Goal: Task Accomplishment & Management: Manage account settings

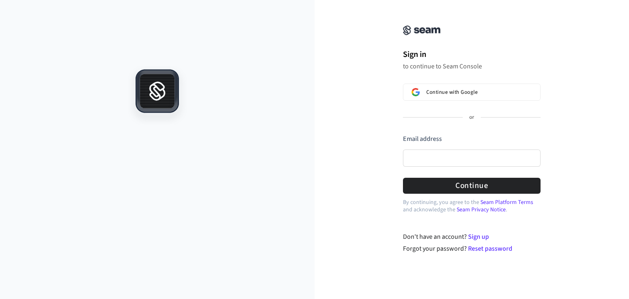
click at [442, 63] on p "to continue to Seam Console" at bounding box center [472, 66] width 138 height 8
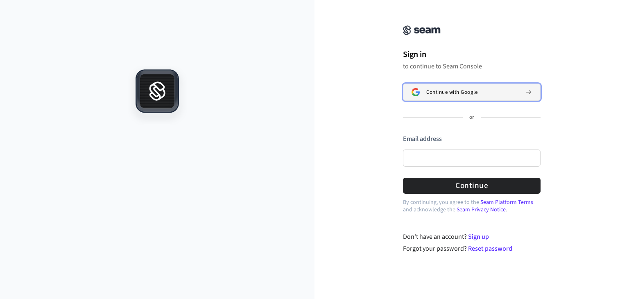
click at [438, 91] on span "Continue with Google" at bounding box center [451, 92] width 51 height 7
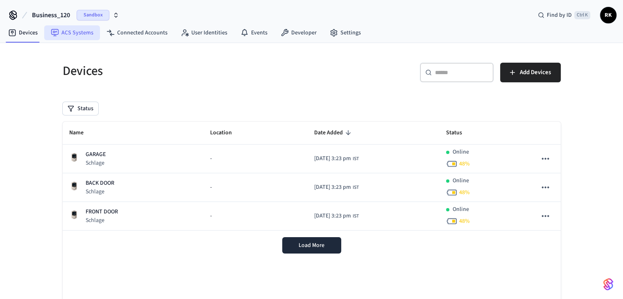
click at [72, 32] on link "ACS Systems" at bounding box center [72, 32] width 56 height 15
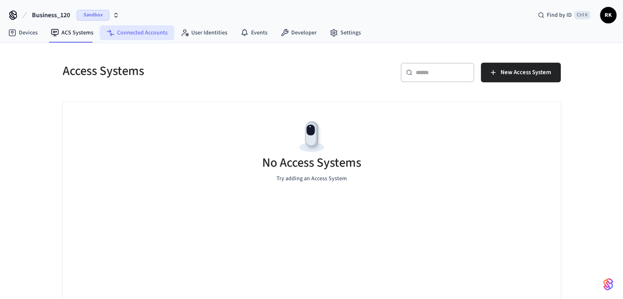
click at [121, 31] on link "Connected Accounts" at bounding box center [137, 32] width 74 height 15
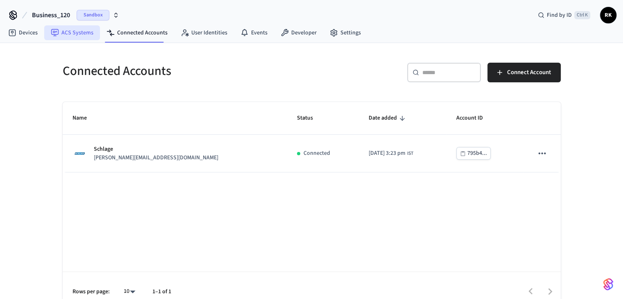
click at [79, 33] on link "ACS Systems" at bounding box center [72, 32] width 56 height 15
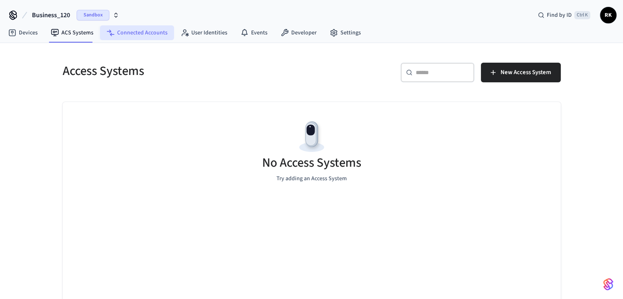
click at [144, 36] on link "Connected Accounts" at bounding box center [137, 32] width 74 height 15
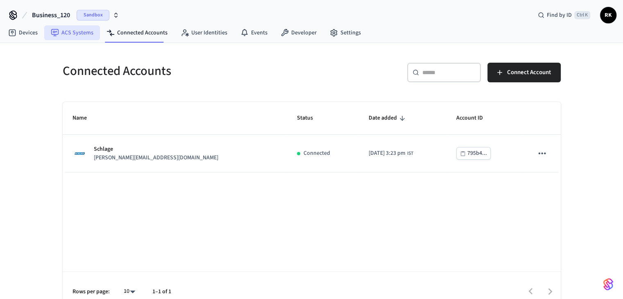
click at [82, 33] on link "ACS Systems" at bounding box center [72, 32] width 56 height 15
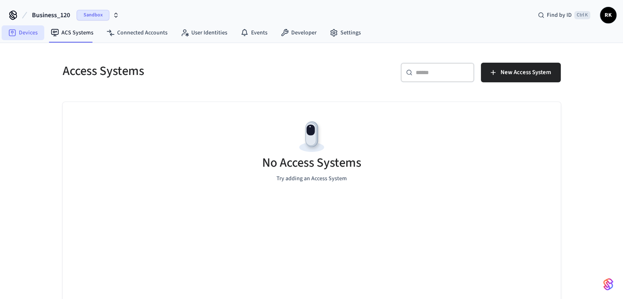
click at [24, 32] on link "Devices" at bounding box center [23, 32] width 43 height 15
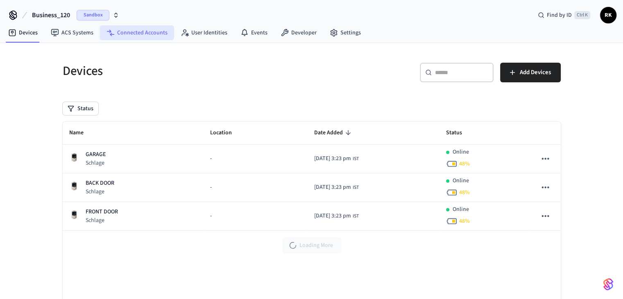
click at [126, 29] on link "Connected Accounts" at bounding box center [137, 32] width 74 height 15
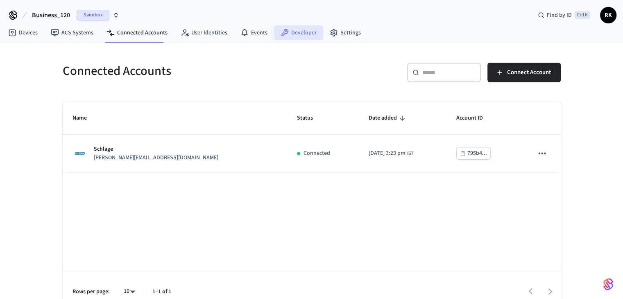
click at [291, 32] on link "Developer" at bounding box center [298, 32] width 49 height 15
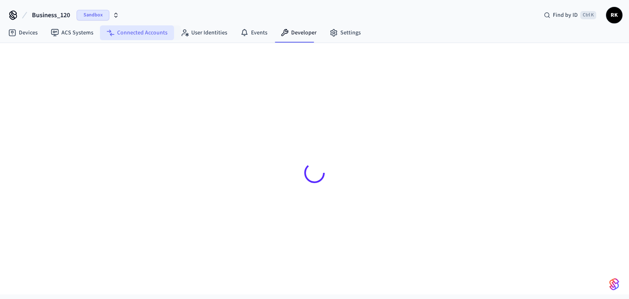
click at [146, 33] on link "Connected Accounts" at bounding box center [137, 32] width 74 height 15
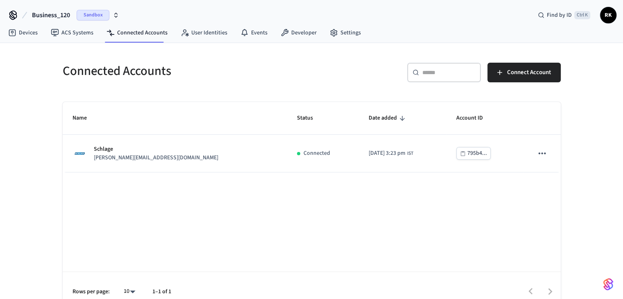
click at [133, 73] on h5 "Connected Accounts" at bounding box center [185, 71] width 244 height 17
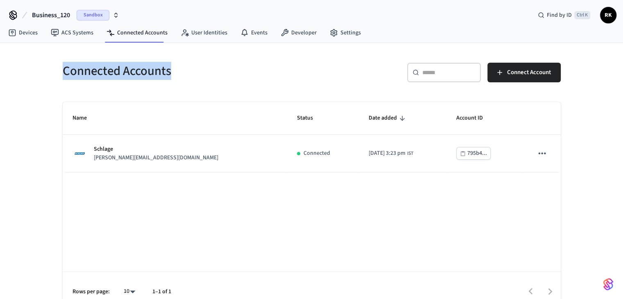
drag, startPoint x: 133, startPoint y: 73, endPoint x: 78, endPoint y: 72, distance: 54.5
click at [78, 72] on h5 "Connected Accounts" at bounding box center [185, 71] width 244 height 17
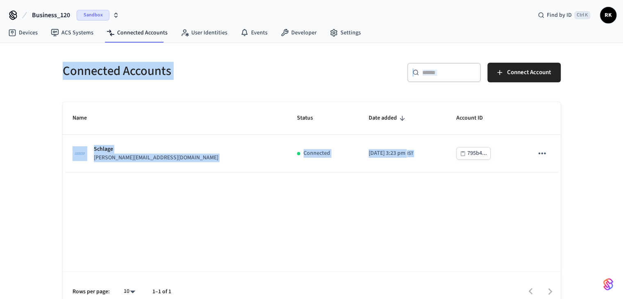
drag, startPoint x: 78, startPoint y: 72, endPoint x: 537, endPoint y: 192, distance: 474.7
click at [535, 195] on div "Connected Accounts ​ ​ Connect Account Name Status Date added Account ID Schlag…" at bounding box center [311, 182] width 511 height 258
click at [538, 190] on div "Name Status Date added Account ID Schlage [PERSON_NAME][EMAIL_ADDRESS][DOMAIN_N…" at bounding box center [312, 206] width 498 height 209
drag, startPoint x: 538, startPoint y: 190, endPoint x: 0, endPoint y: -3, distance: 571.7
click at [0, 0] on html "Business_120 Sandbox Find by ID Ctrl K RK Devices ACS Systems Connected Account…" at bounding box center [311, 155] width 623 height 311
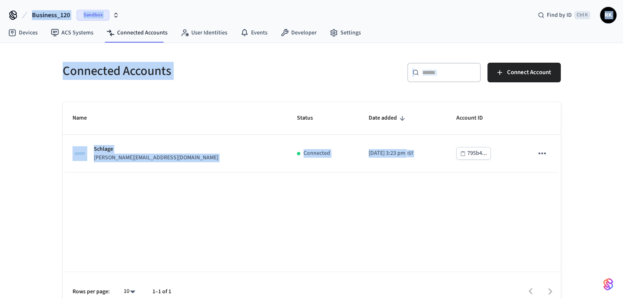
click at [97, 51] on div "Connected Accounts ​ ​ Connect Account Name Status Date added Account ID Schlag…" at bounding box center [312, 177] width 524 height 268
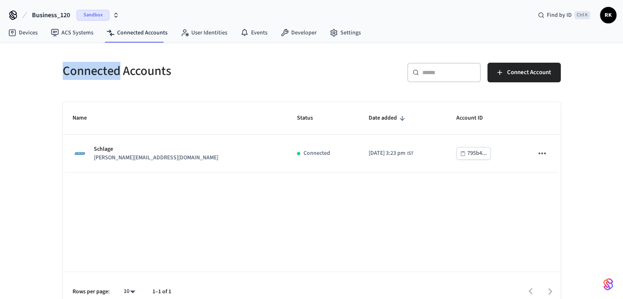
drag, startPoint x: 97, startPoint y: 51, endPoint x: 147, endPoint y: 68, distance: 53.0
click at [143, 68] on div "Connected Accounts ​ ​ Connect Account Name Status Date added Account ID Schlag…" at bounding box center [312, 177] width 524 height 268
click at [168, 69] on h5 "Connected Accounts" at bounding box center [185, 71] width 244 height 17
click at [616, 16] on div "Business_120 Sandbox Find by ID Ctrl K RK" at bounding box center [311, 12] width 623 height 24
click at [607, 17] on span "RK" at bounding box center [608, 15] width 15 height 15
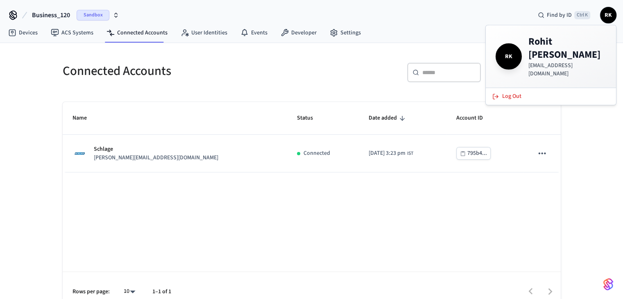
click at [125, 60] on div "Connected Accounts" at bounding box center [180, 71] width 254 height 36
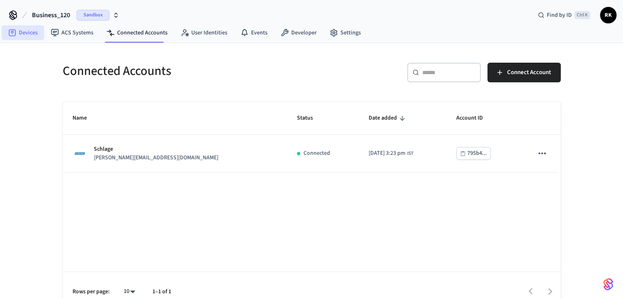
click at [24, 35] on link "Devices" at bounding box center [23, 32] width 43 height 15
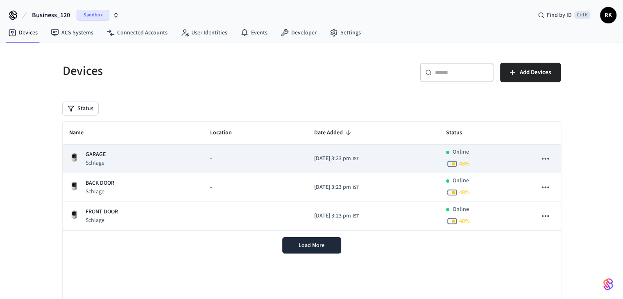
click at [190, 162] on td "GARAGE Schlage" at bounding box center [133, 159] width 141 height 29
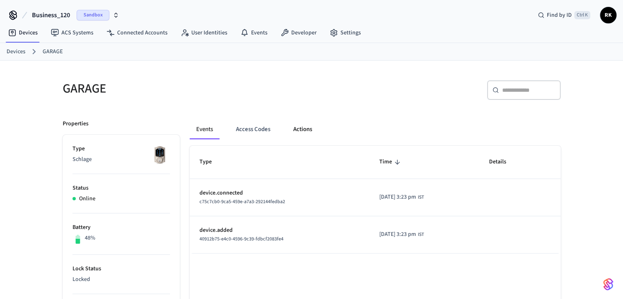
scroll to position [41, 0]
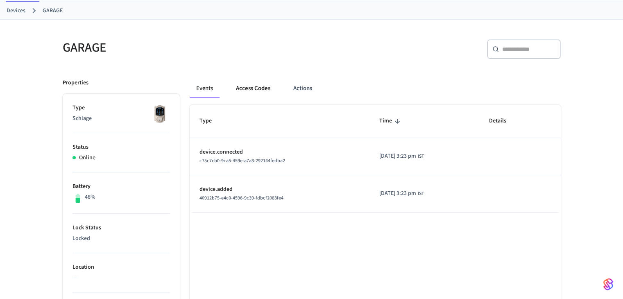
click at [266, 88] on button "Access Codes" at bounding box center [253, 89] width 48 height 20
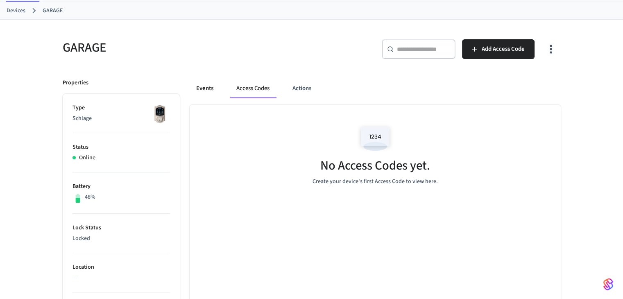
click at [204, 91] on button "Events" at bounding box center [205, 89] width 30 height 20
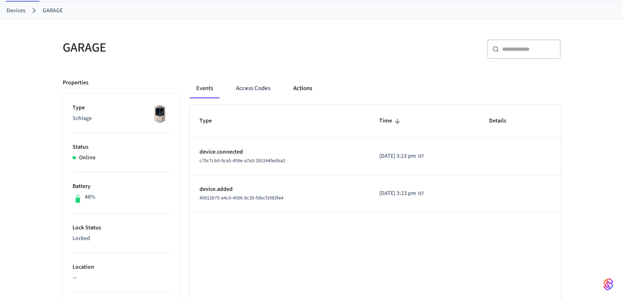
click at [312, 87] on button "Actions" at bounding box center [303, 89] width 32 height 20
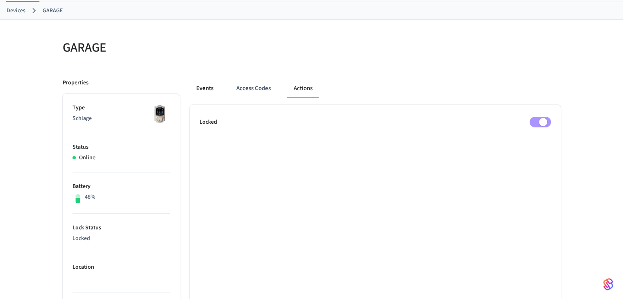
click at [190, 94] on button "Events" at bounding box center [205, 89] width 30 height 20
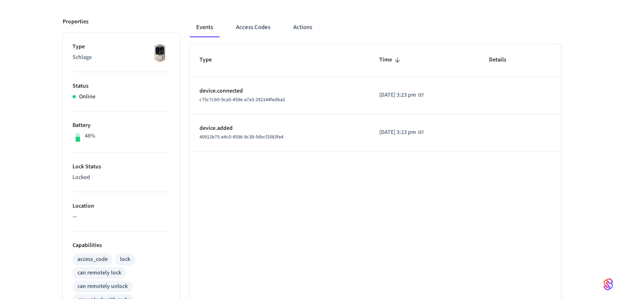
scroll to position [82, 0]
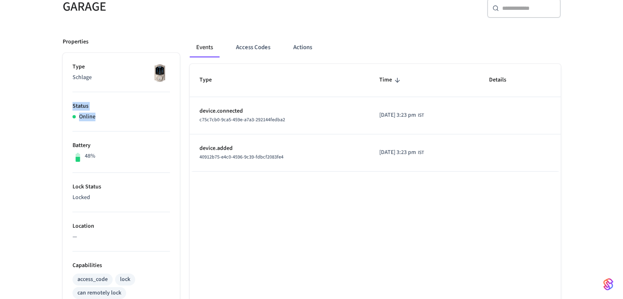
drag, startPoint x: 59, startPoint y: 100, endPoint x: 112, endPoint y: 124, distance: 57.8
click at [108, 124] on div "Properties Type Schlage Status Online Battery 48% Lock Status Locked Location —…" at bounding box center [116, 272] width 127 height 489
click at [109, 121] on li "Status Online" at bounding box center [121, 111] width 97 height 39
drag, startPoint x: 101, startPoint y: 114, endPoint x: 29, endPoint y: 92, distance: 75.3
click at [29, 92] on div "GARAGE ​ ​ Properties Type Schlage Status Online Battery 48% Lock Status Locked…" at bounding box center [311, 248] width 623 height 538
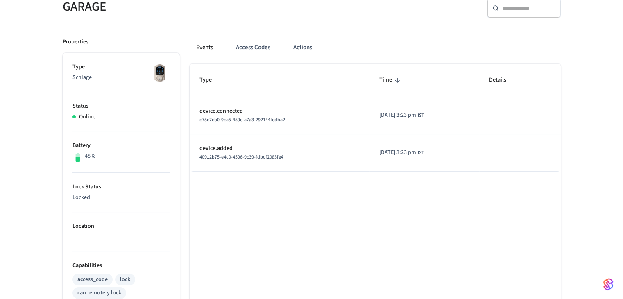
click at [86, 153] on p "48%" at bounding box center [90, 156] width 11 height 9
drag, startPoint x: 88, startPoint y: 193, endPoint x: 57, endPoint y: 175, distance: 36.7
click at [57, 175] on div "Properties Type Schlage Status Online Battery 48% Lock Status Locked Location —…" at bounding box center [116, 272] width 127 height 489
drag, startPoint x: 79, startPoint y: 179, endPoint x: 85, endPoint y: 193, distance: 14.5
click at [79, 180] on li "Lock Status Locked" at bounding box center [121, 192] width 97 height 39
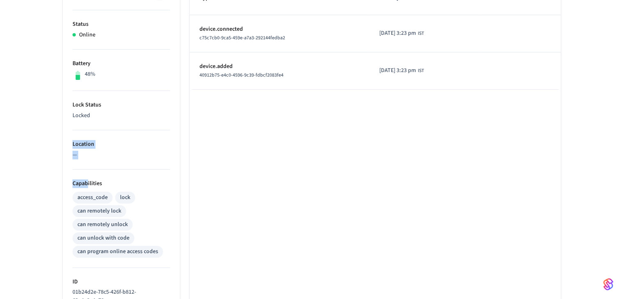
drag, startPoint x: 73, startPoint y: 136, endPoint x: 87, endPoint y: 175, distance: 40.9
click at [87, 175] on ul "Type Schlage Status Online Battery 48% Lock Status Locked Location — Capabiliti…" at bounding box center [121, 203] width 117 height 464
click at [106, 156] on p "—" at bounding box center [121, 155] width 97 height 9
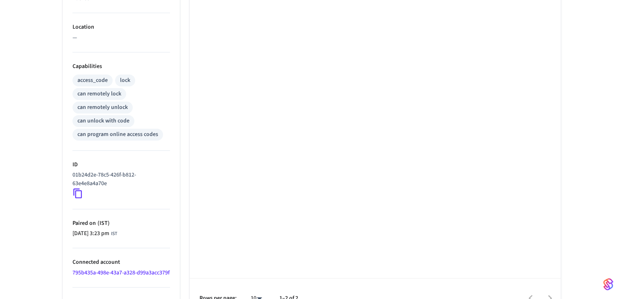
scroll to position [246, 0]
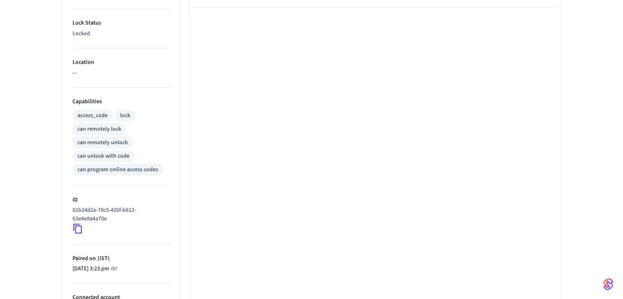
click at [69, 62] on ul "Type Schlage Status Online Battery 48% Lock Status Locked Location — Capabiliti…" at bounding box center [121, 121] width 117 height 464
drag, startPoint x: 69, startPoint y: 62, endPoint x: 96, endPoint y: 73, distance: 29.1
click at [96, 73] on ul "Type Schlage Status Online Battery 48% Lock Status Locked Location — Capabiliti…" at bounding box center [121, 121] width 117 height 464
click at [97, 75] on p "—" at bounding box center [121, 73] width 97 height 9
drag, startPoint x: 97, startPoint y: 75, endPoint x: 69, endPoint y: 58, distance: 33.1
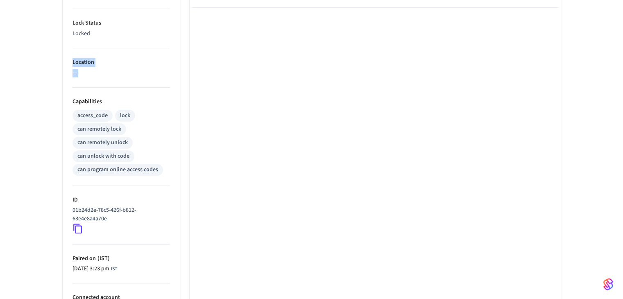
click at [70, 58] on ul "Type Schlage Status Online Battery 48% Lock Status Locked Location — Capabiliti…" at bounding box center [121, 121] width 117 height 464
click at [77, 58] on p "Location" at bounding box center [121, 62] width 97 height 9
drag, startPoint x: 77, startPoint y: 58, endPoint x: 84, endPoint y: 97, distance: 40.0
click at [83, 97] on ul "Type Schlage Status Online Battery 48% Lock Status Locked Location — Capabiliti…" at bounding box center [121, 121] width 117 height 464
click at [103, 80] on li "Location —" at bounding box center [121, 67] width 97 height 39
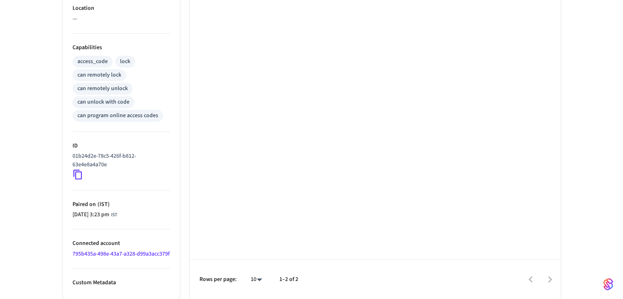
scroll to position [308, 0]
drag, startPoint x: 75, startPoint y: 193, endPoint x: 123, endPoint y: 202, distance: 48.8
click at [120, 202] on li "Paired on ( IST ) [DATE] 3:23 pm IST" at bounding box center [121, 209] width 97 height 39
click at [136, 206] on li "Paired on ( IST ) [DATE] 3:23 pm IST" at bounding box center [121, 209] width 97 height 39
drag, startPoint x: 136, startPoint y: 206, endPoint x: 59, endPoint y: 206, distance: 77.0
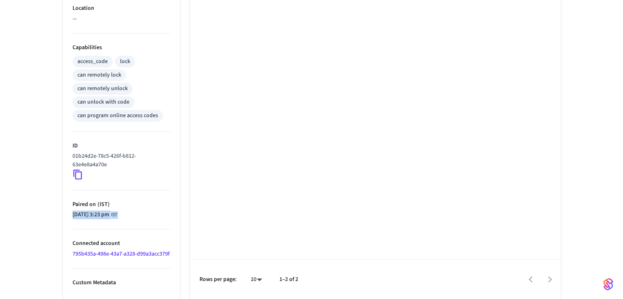
click at [59, 206] on div "Properties Type Schlage Status Online Battery 48% Lock Status Locked Location —…" at bounding box center [116, 54] width 127 height 489
click at [103, 200] on span "( IST )" at bounding box center [103, 204] width 14 height 8
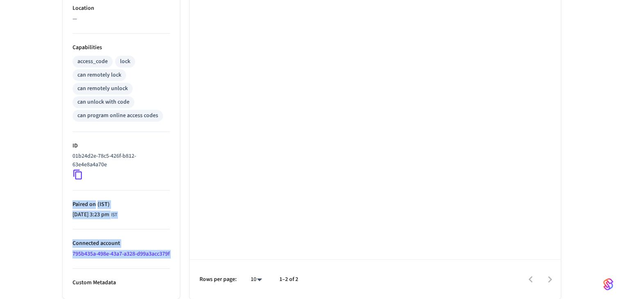
drag, startPoint x: 103, startPoint y: 197, endPoint x: 123, endPoint y: 246, distance: 52.6
click at [119, 249] on ul "Type Schlage Status Online Battery 48% Lock Status Locked Location — Capabiliti…" at bounding box center [121, 67] width 117 height 464
click at [150, 202] on li "Paired on ( IST ) [DATE] 3:23 pm IST" at bounding box center [121, 209] width 97 height 39
drag, startPoint x: 150, startPoint y: 202, endPoint x: 71, endPoint y: 152, distance: 93.4
click at [79, 168] on ul "Type Schlage Status Online Battery 48% Lock Status Locked Location — Capabiliti…" at bounding box center [121, 67] width 117 height 464
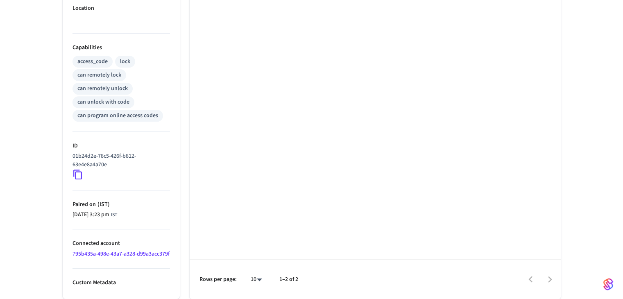
click at [61, 123] on div "Properties Type Schlage Status Online Battery 48% Lock Status Locked Location —…" at bounding box center [116, 54] width 127 height 489
drag, startPoint x: 61, startPoint y: 123, endPoint x: 218, endPoint y: 202, distance: 176.4
click at [218, 202] on div "Properties Type Schlage Status Online Battery 48% Lock Status Locked Location —…" at bounding box center [307, 54] width 508 height 489
click at [337, 123] on div "Type Time Details device.connected c75c7cb0-9ca5-459e-a7a3-292144fedba2 [DATE] …" at bounding box center [375, 72] width 371 height 453
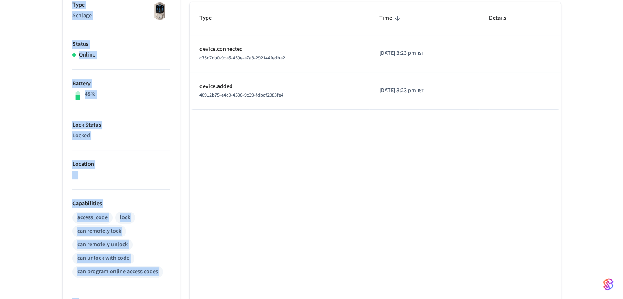
drag, startPoint x: 283, startPoint y: 195, endPoint x: 0, endPoint y: -15, distance: 352.3
click at [0, 0] on html "Business_120 Sandbox Find by ID Ctrl K RK Devices ACS Systems Connected Account…" at bounding box center [311, 155] width 623 height 599
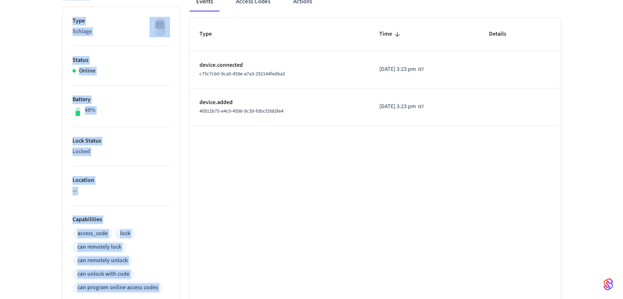
click at [101, 51] on li "Status Online" at bounding box center [121, 65] width 97 height 39
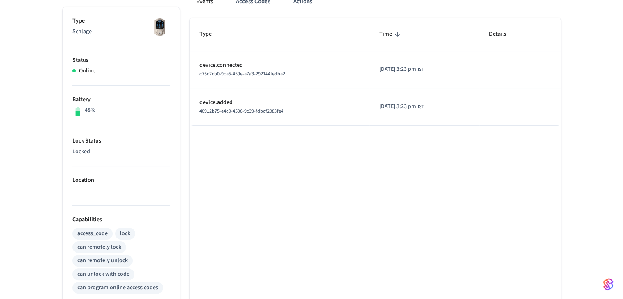
click at [92, 46] on li "Status Online" at bounding box center [121, 65] width 97 height 39
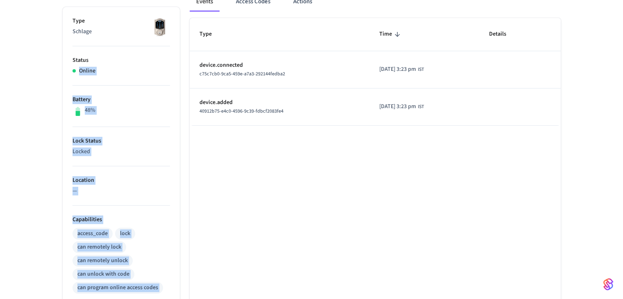
drag, startPoint x: 92, startPoint y: 46, endPoint x: 326, endPoint y: 165, distance: 263.4
click at [316, 174] on div "Properties Type Schlage Status Online Battery 48% Lock Status Locked Location —…" at bounding box center [307, 226] width 508 height 489
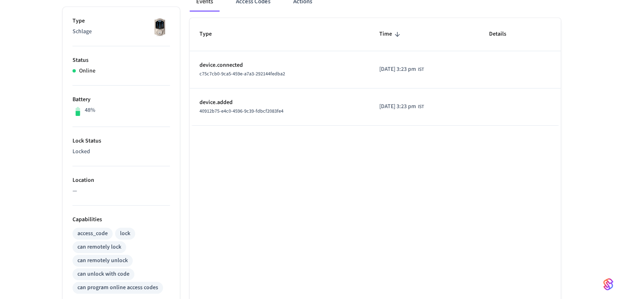
click at [331, 95] on td "device.added 40912b75-e4c0-4596-9c39-fdbcf2083fe4" at bounding box center [280, 106] width 180 height 37
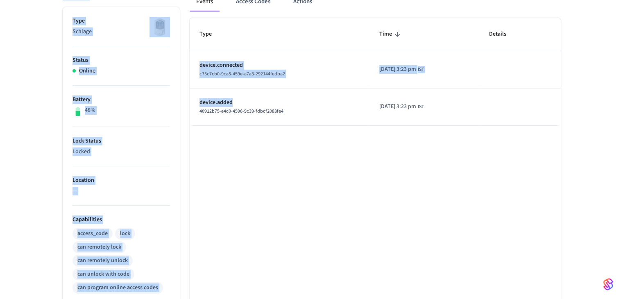
drag, startPoint x: 331, startPoint y: 95, endPoint x: 0, endPoint y: -12, distance: 347.3
click at [0, 0] on html "Business_120 Sandbox Find by ID Ctrl K RK Devices ACS Systems Connected Account…" at bounding box center [311, 171] width 623 height 599
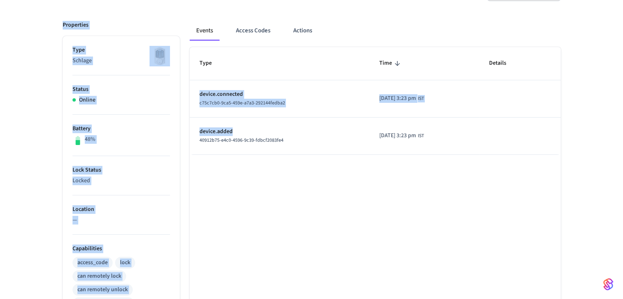
click at [110, 57] on p "Schlage" at bounding box center [121, 61] width 97 height 9
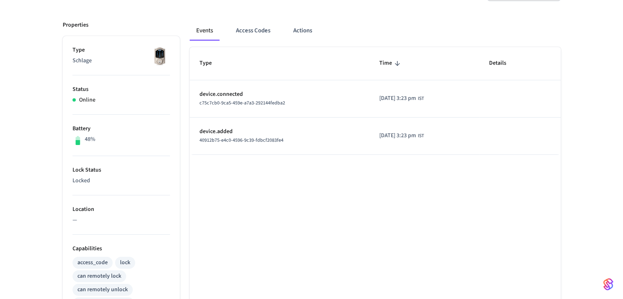
click at [110, 57] on p "Schlage" at bounding box center [121, 61] width 97 height 9
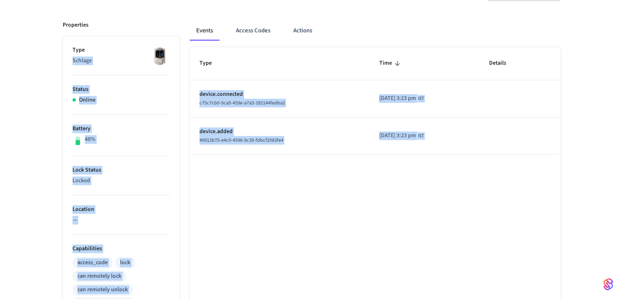
drag, startPoint x: 110, startPoint y: 57, endPoint x: 419, endPoint y: 198, distance: 339.1
click at [398, 210] on div "Properties Type Schlage Status Online Battery 48% Lock Status Locked Location —…" at bounding box center [307, 255] width 508 height 489
click at [217, 113] on td "device.connected c75c7cb0-9ca5-459e-a7a3-292144fedba2" at bounding box center [280, 98] width 180 height 37
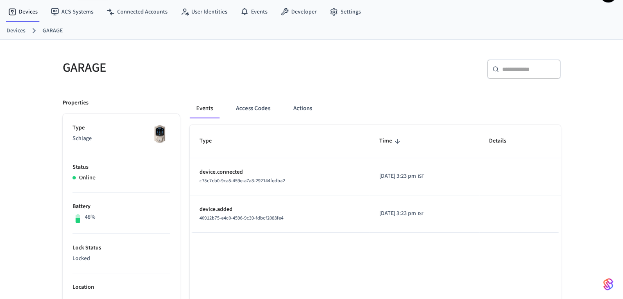
scroll to position [17, 0]
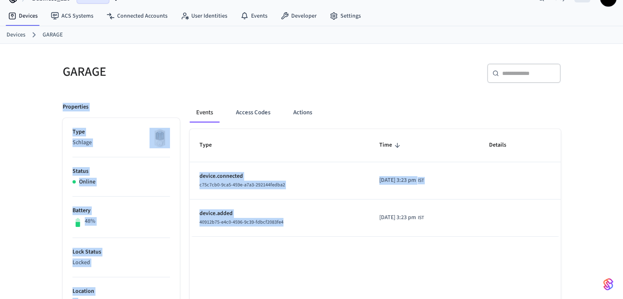
drag, startPoint x: 57, startPoint y: 99, endPoint x: 376, endPoint y: 197, distance: 333.0
click at [375, 194] on td "[DATE] 3:23 pm IST" at bounding box center [424, 180] width 110 height 37
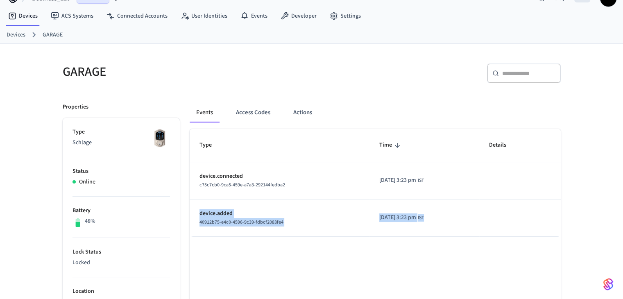
drag, startPoint x: 375, startPoint y: 194, endPoint x: 438, endPoint y: 235, distance: 75.2
click at [436, 235] on tbody "device.connected c75c7cb0-9ca5-459e-a7a3-292144fedba2 [DATE] 3:23 pm IST device…" at bounding box center [375, 199] width 371 height 75
click at [446, 230] on td "[DATE] 3:23 pm IST" at bounding box center [424, 217] width 110 height 37
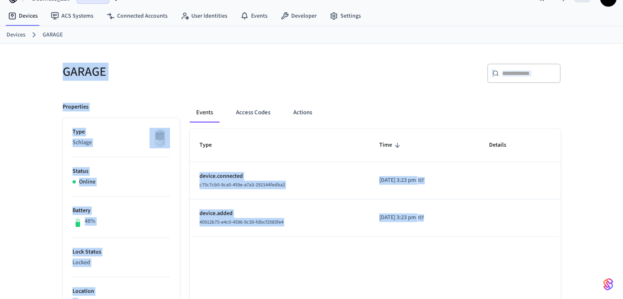
drag, startPoint x: 446, startPoint y: 230, endPoint x: 68, endPoint y: 77, distance: 407.4
click at [70, 76] on h5 "GARAGE" at bounding box center [185, 71] width 244 height 17
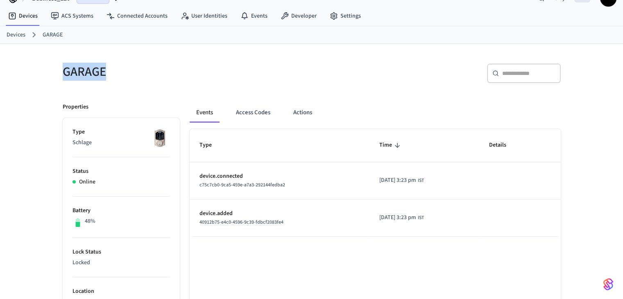
click at [70, 76] on h5 "GARAGE" at bounding box center [185, 71] width 244 height 17
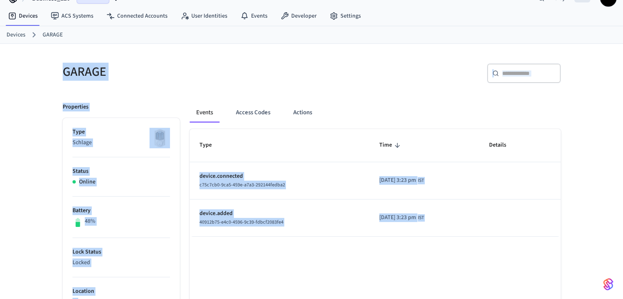
drag, startPoint x: 70, startPoint y: 76, endPoint x: 288, endPoint y: 258, distance: 283.9
click at [313, 210] on p "device.added" at bounding box center [279, 213] width 160 height 9
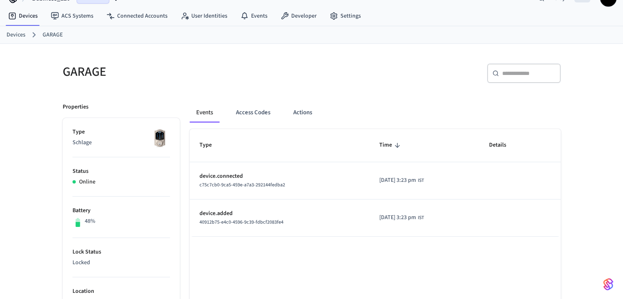
click at [407, 222] on span "[DATE] 3:23 pm" at bounding box center [397, 217] width 37 height 9
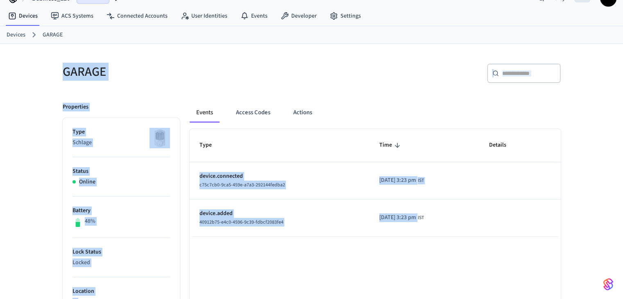
drag, startPoint x: 407, startPoint y: 222, endPoint x: 70, endPoint y: 68, distance: 370.1
click at [70, 68] on h5 "GARAGE" at bounding box center [185, 71] width 244 height 17
drag, startPoint x: 70, startPoint y: 68, endPoint x: 419, endPoint y: 196, distance: 371.7
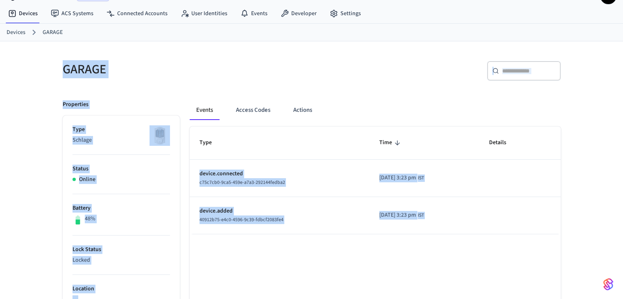
scroll to position [99, 0]
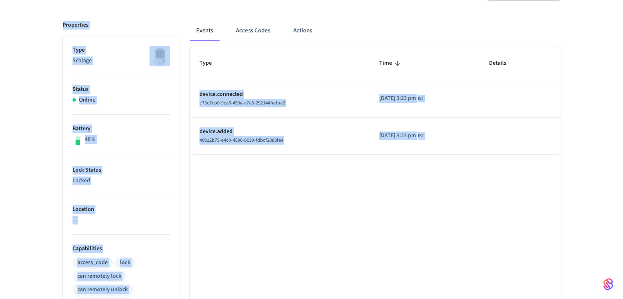
click at [311, 152] on td "device.added 40912b75-e4c0-4596-9c39-fdbcf2083fe4" at bounding box center [280, 136] width 180 height 37
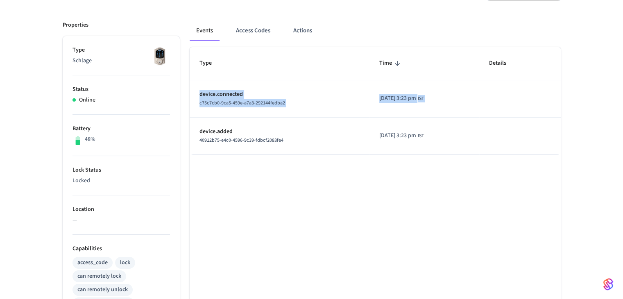
drag, startPoint x: 260, startPoint y: 162, endPoint x: 282, endPoint y: 166, distance: 22.1
click at [275, 166] on div "Type Time Details device.connected c75c7cb0-9ca5-459e-a7a3-292144fedba2 [DATE] …" at bounding box center [375, 273] width 371 height 453
click at [325, 160] on div "Type Time Details device.connected c75c7cb0-9ca5-459e-a7a3-292144fedba2 [DATE] …" at bounding box center [375, 273] width 371 height 453
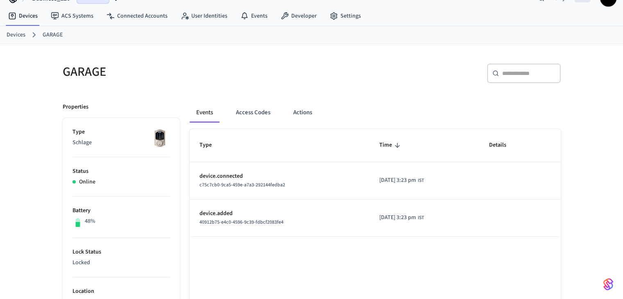
scroll to position [0, 0]
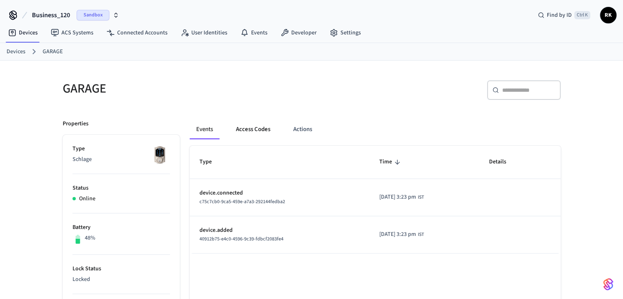
click at [251, 135] on button "Access Codes" at bounding box center [253, 130] width 48 height 20
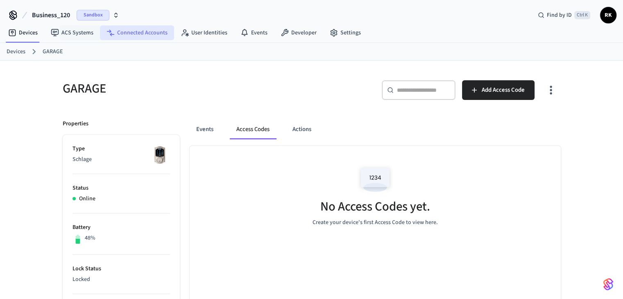
click at [141, 35] on link "Connected Accounts" at bounding box center [137, 32] width 74 height 15
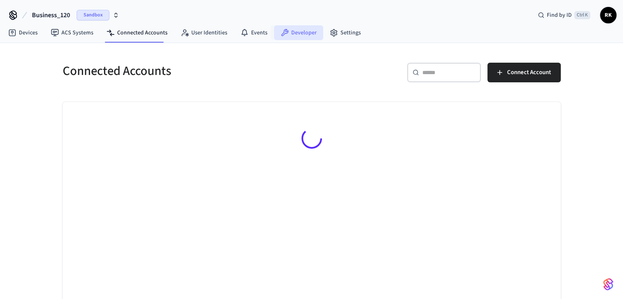
click at [312, 28] on link "Developer" at bounding box center [298, 32] width 49 height 15
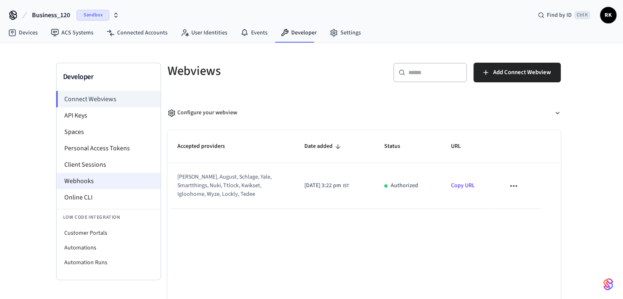
click at [88, 178] on li "Webhooks" at bounding box center [109, 181] width 104 height 16
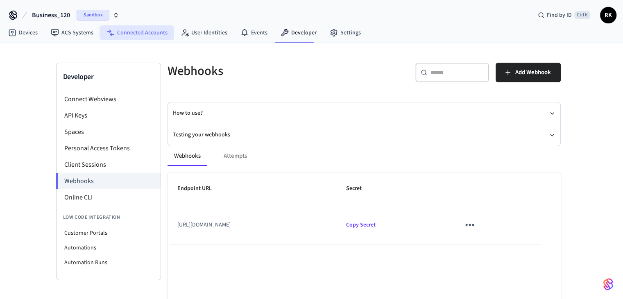
click at [138, 29] on link "Connected Accounts" at bounding box center [137, 32] width 74 height 15
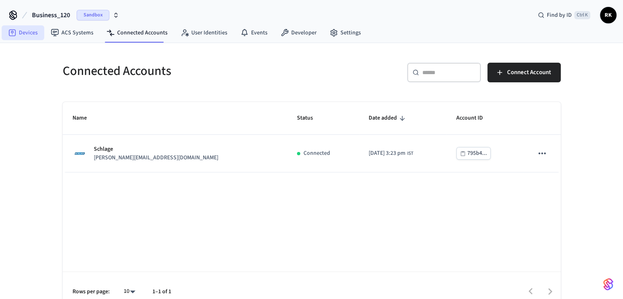
click at [19, 35] on link "Devices" at bounding box center [23, 32] width 43 height 15
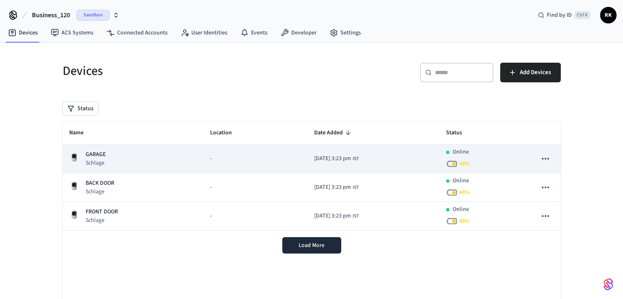
click at [164, 156] on div "GARAGE Schlage" at bounding box center [133, 158] width 128 height 17
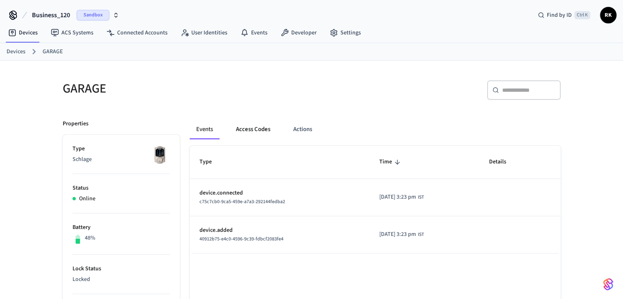
click at [248, 123] on button "Access Codes" at bounding box center [253, 130] width 48 height 20
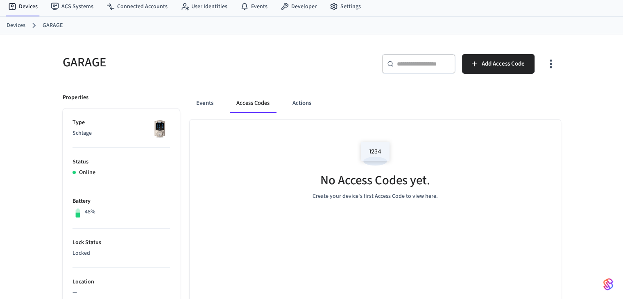
scroll to position [41, 0]
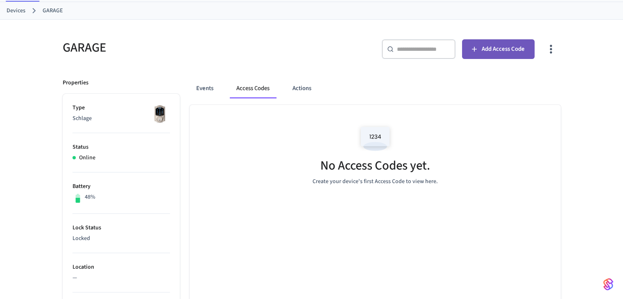
click at [494, 51] on span "Add Access Code" at bounding box center [503, 49] width 43 height 11
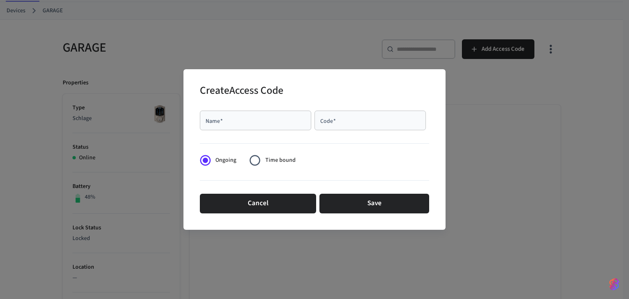
click at [224, 122] on input "Name   *" at bounding box center [256, 120] width 102 height 8
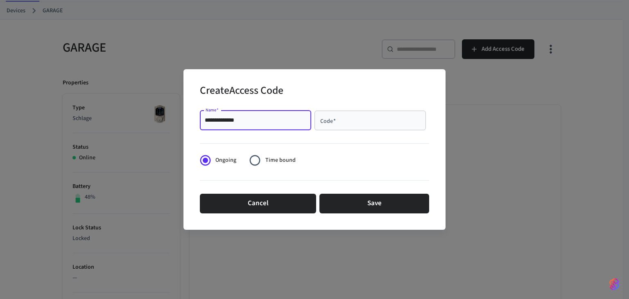
type input "**********"
click at [342, 122] on input "Code   *" at bounding box center [371, 120] width 102 height 8
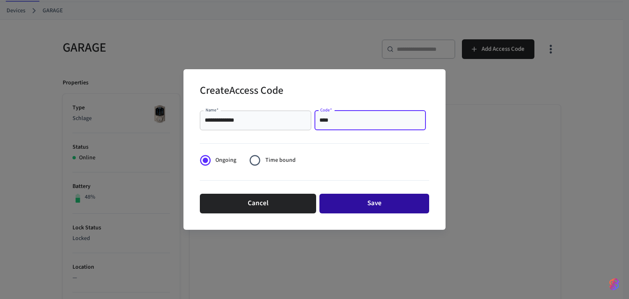
type input "****"
click at [355, 205] on button "Save" at bounding box center [375, 204] width 110 height 20
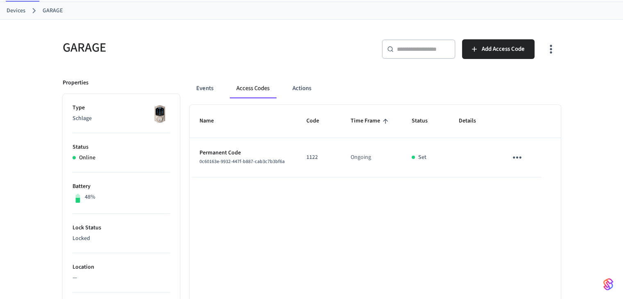
click at [206, 159] on span "0c60163e-9932-447f-b887-cab3c7b3bf6a" at bounding box center [241, 161] width 85 height 7
drag, startPoint x: 206, startPoint y: 159, endPoint x: 265, endPoint y: 159, distance: 59.0
click at [265, 159] on span "0c60163e-9932-447f-b887-cab3c7b3bf6a" at bounding box center [241, 161] width 85 height 7
copy span "0c60163e-9932-447f-b887-cab3c7b3bf6a"
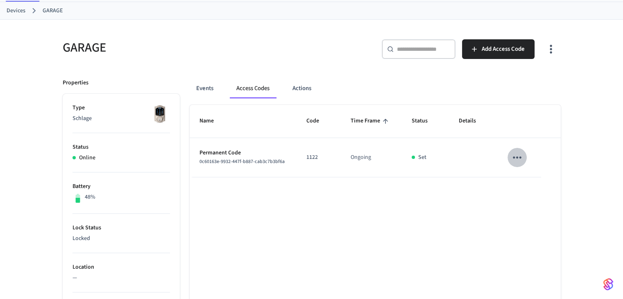
click at [514, 160] on icon "sticky table" at bounding box center [517, 157] width 13 height 13
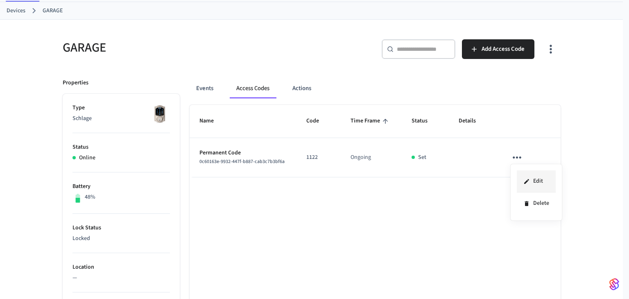
click at [534, 180] on li "Edit" at bounding box center [536, 181] width 39 height 22
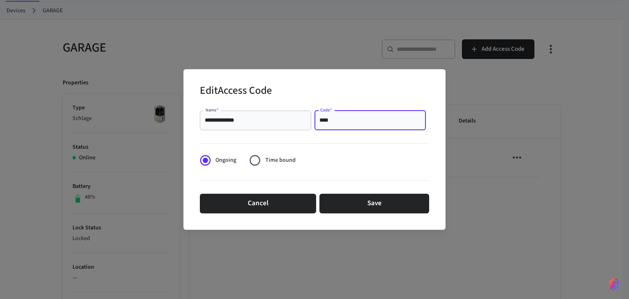
drag, startPoint x: 346, startPoint y: 116, endPoint x: 266, endPoint y: 120, distance: 80.0
click at [267, 120] on div "**********" at bounding box center [314, 120] width 229 height 26
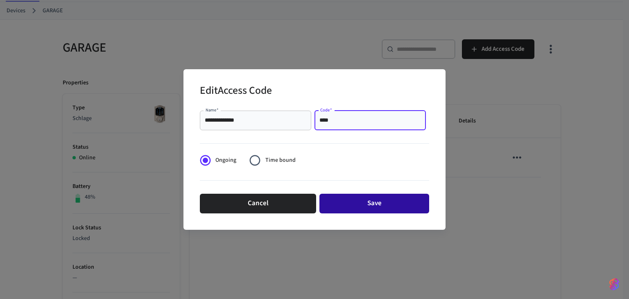
type input "****"
click at [345, 210] on button "Save" at bounding box center [375, 204] width 110 height 20
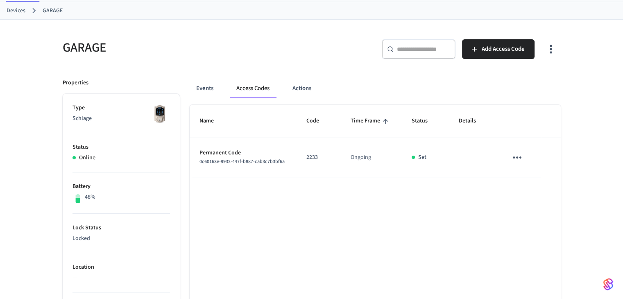
click at [251, 79] on button "Access Codes" at bounding box center [253, 89] width 46 height 20
drag, startPoint x: 251, startPoint y: 78, endPoint x: 267, endPoint y: 109, distance: 35.2
click at [272, 64] on div "GARAGE" at bounding box center [180, 47] width 254 height 36
